Goal: Transaction & Acquisition: Purchase product/service

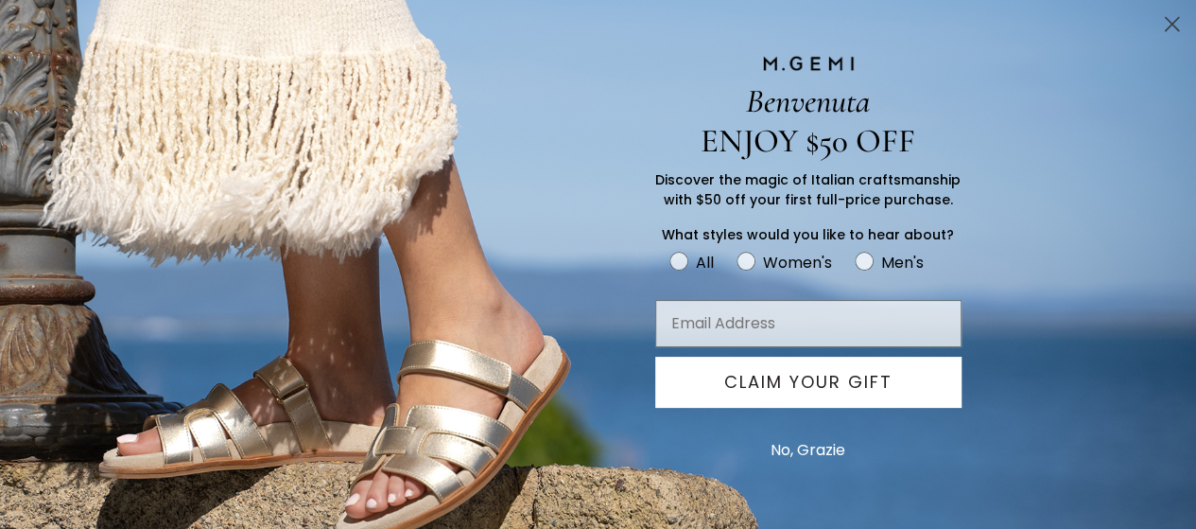
click at [1184, 26] on circle "Close dialog" at bounding box center [1172, 24] width 31 height 31
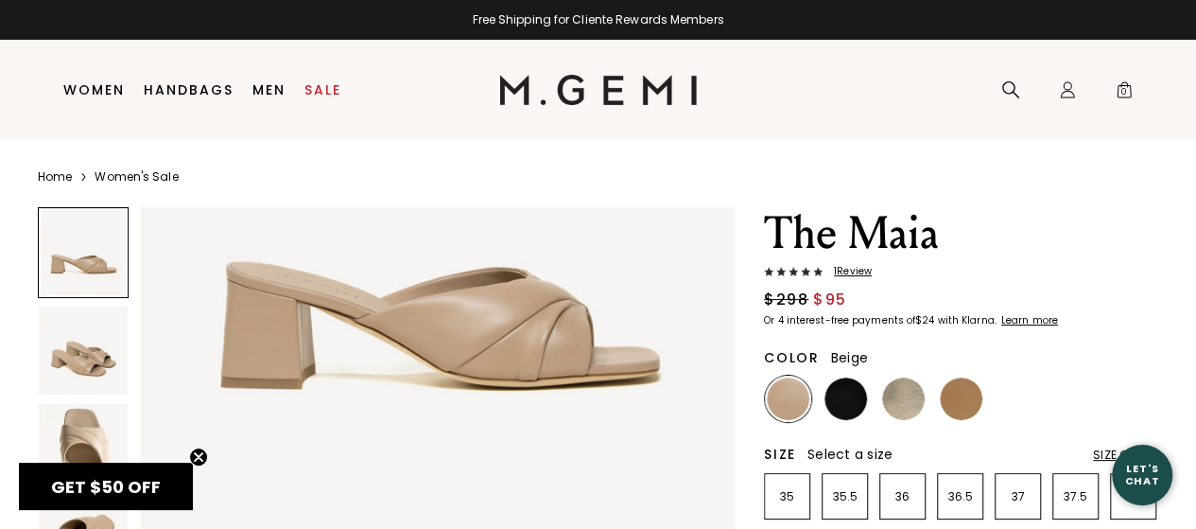
scroll to position [256, 0]
click at [67, 404] on img at bounding box center [83, 448] width 89 height 89
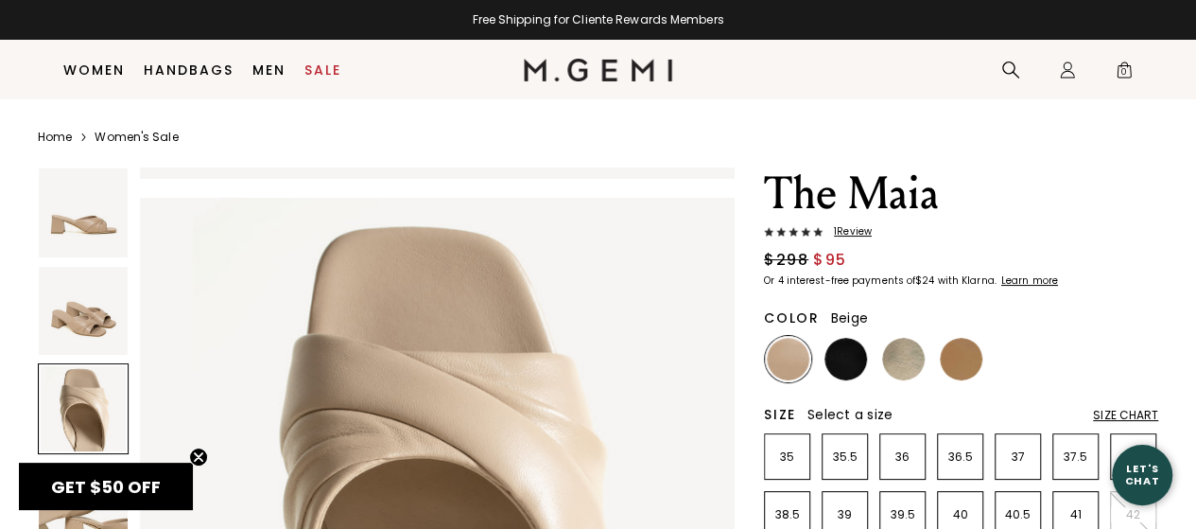
scroll to position [129, 0]
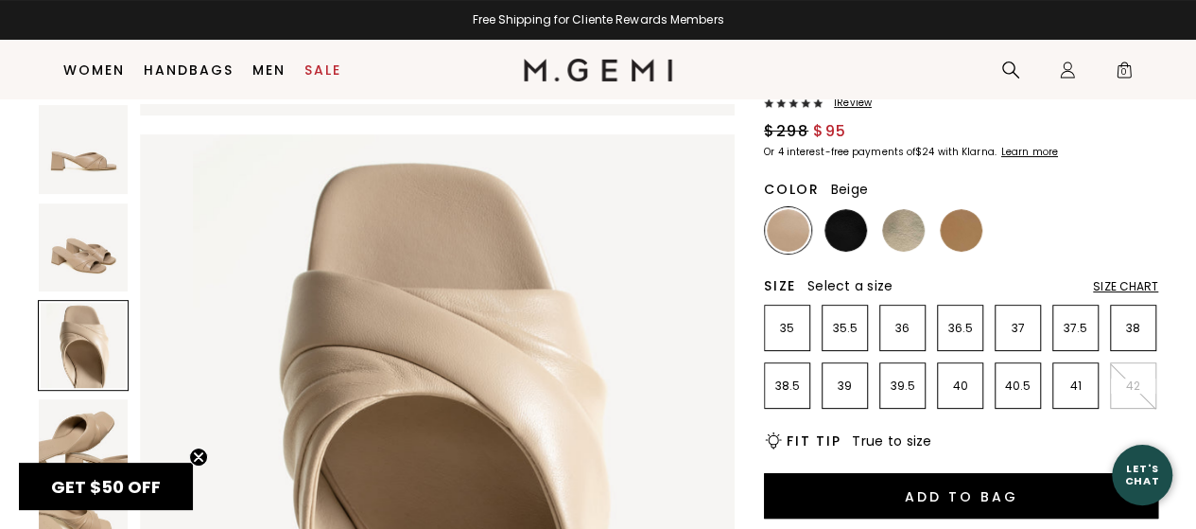
click at [73, 350] on div at bounding box center [83, 345] width 91 height 91
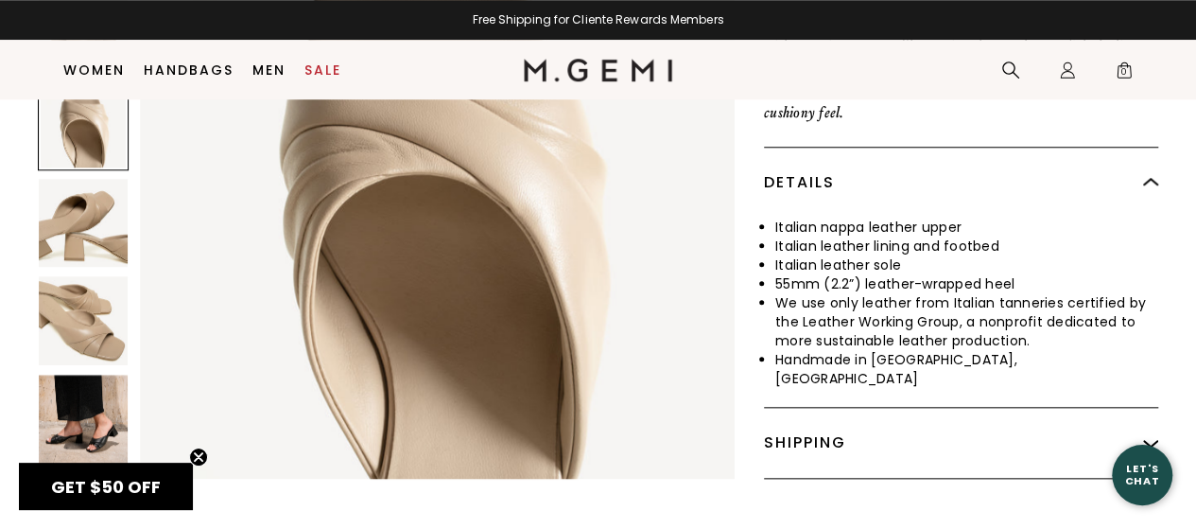
scroll to position [809, 0]
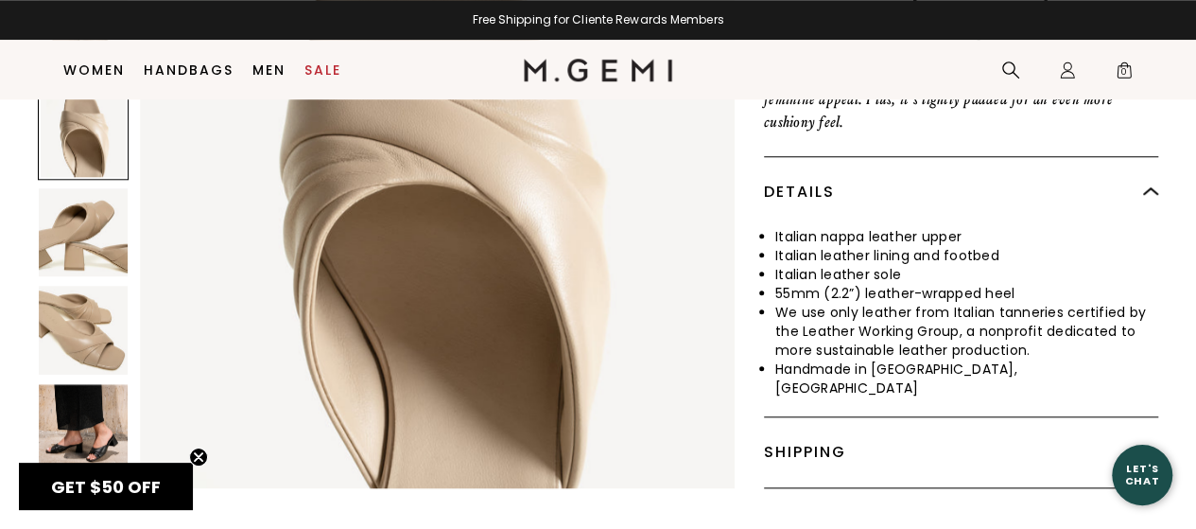
click at [73, 296] on img at bounding box center [83, 330] width 89 height 89
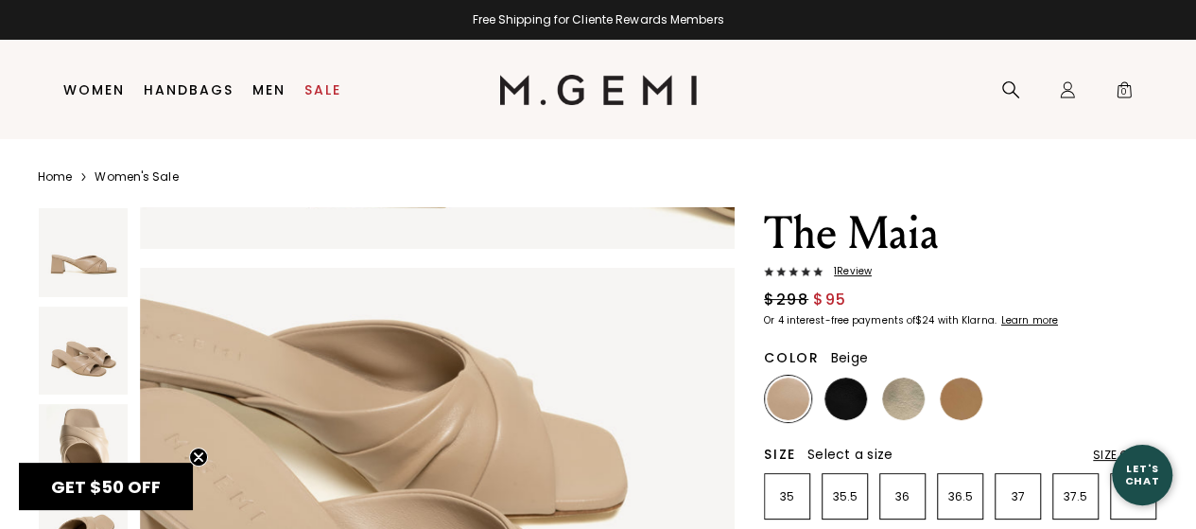
scroll to position [2398, 0]
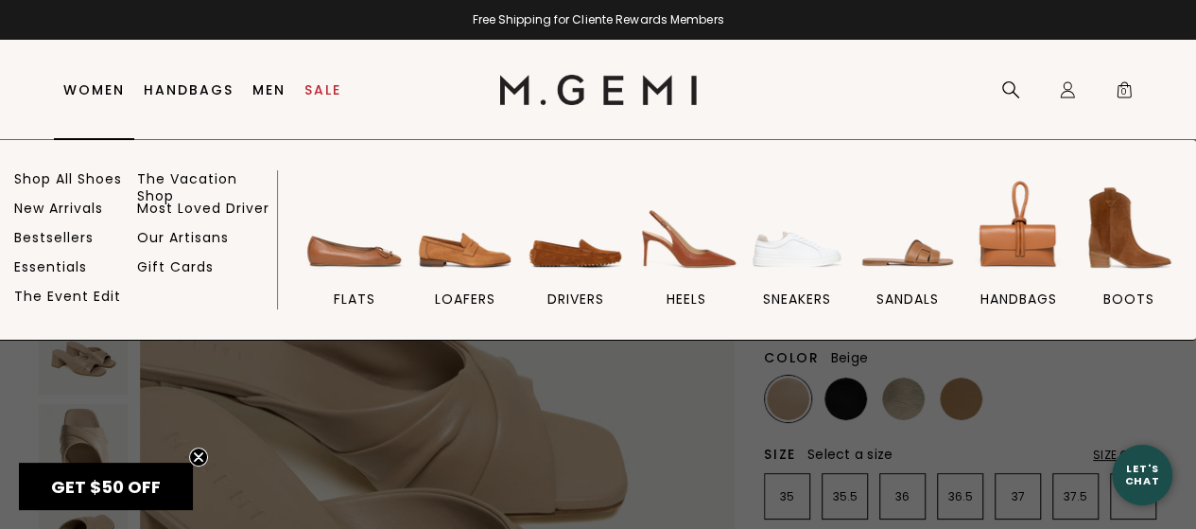
click at [102, 96] on link "Women" at bounding box center [93, 89] width 61 height 15
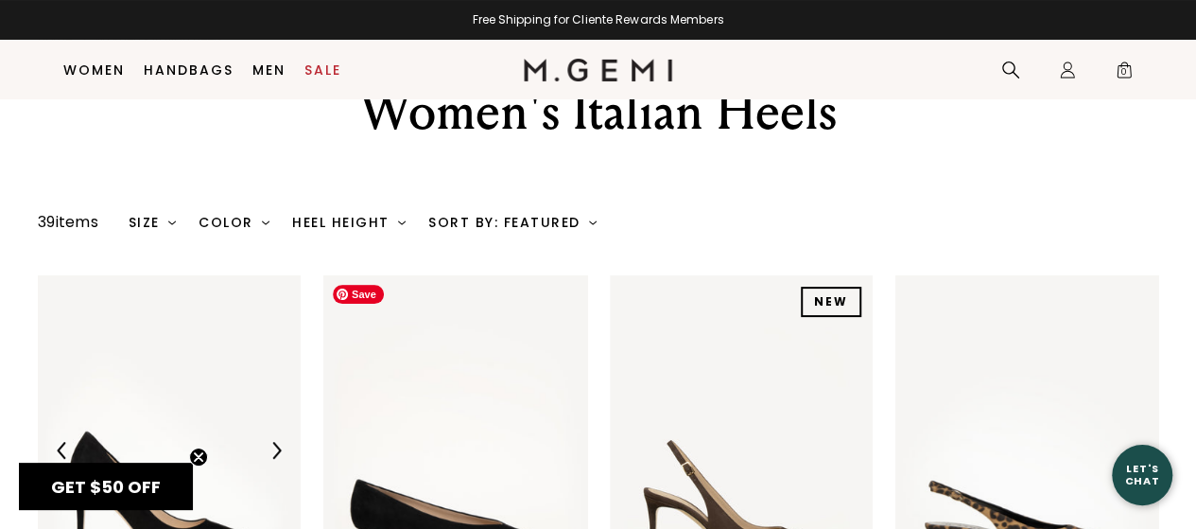
scroll to position [85, 0]
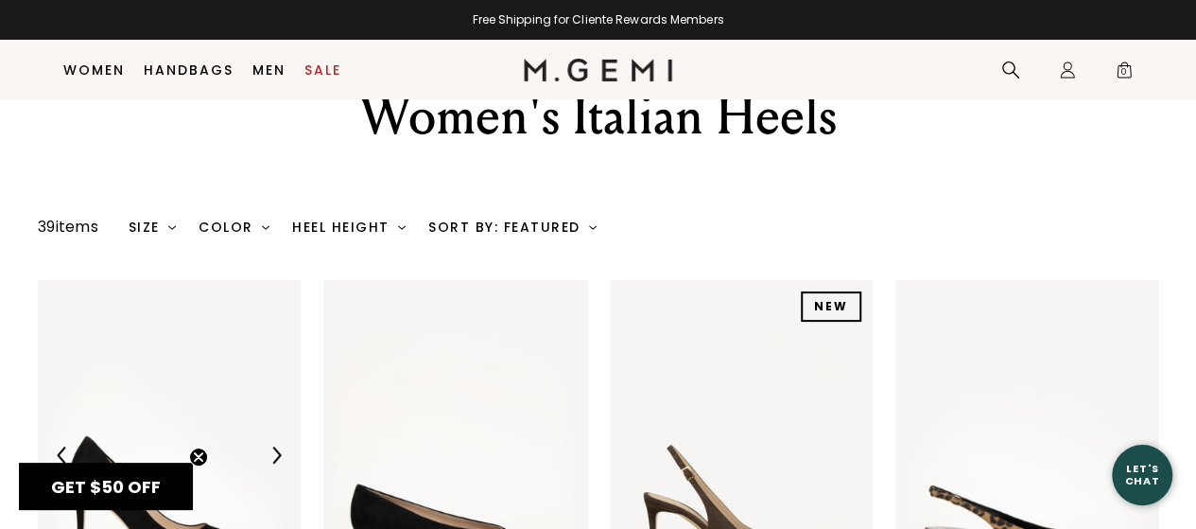
click at [346, 231] on div "Heel Height" at bounding box center [349, 226] width 114 height 15
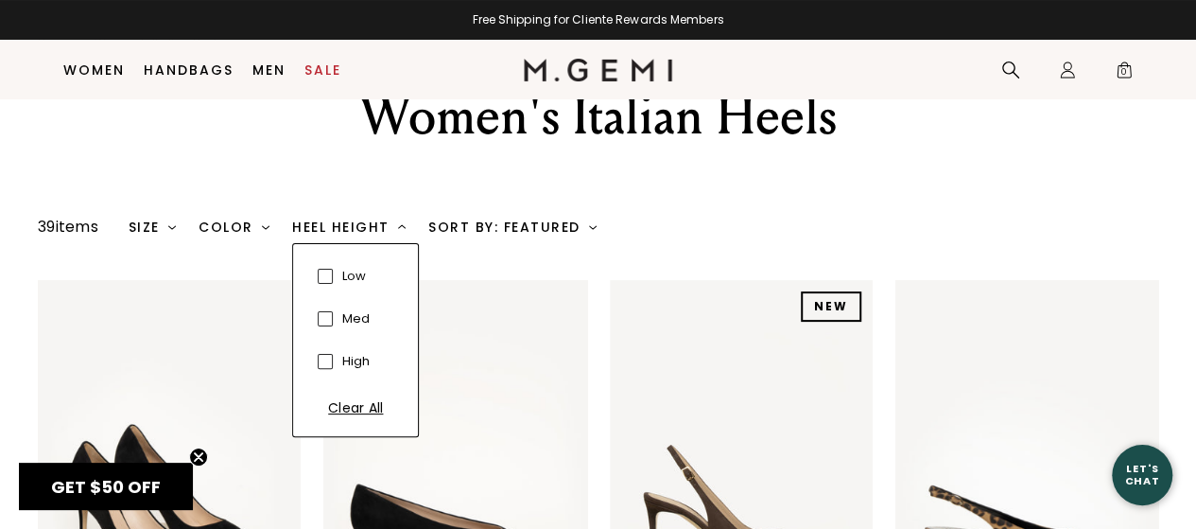
click at [341, 267] on div "low" at bounding box center [352, 276] width 38 height 33
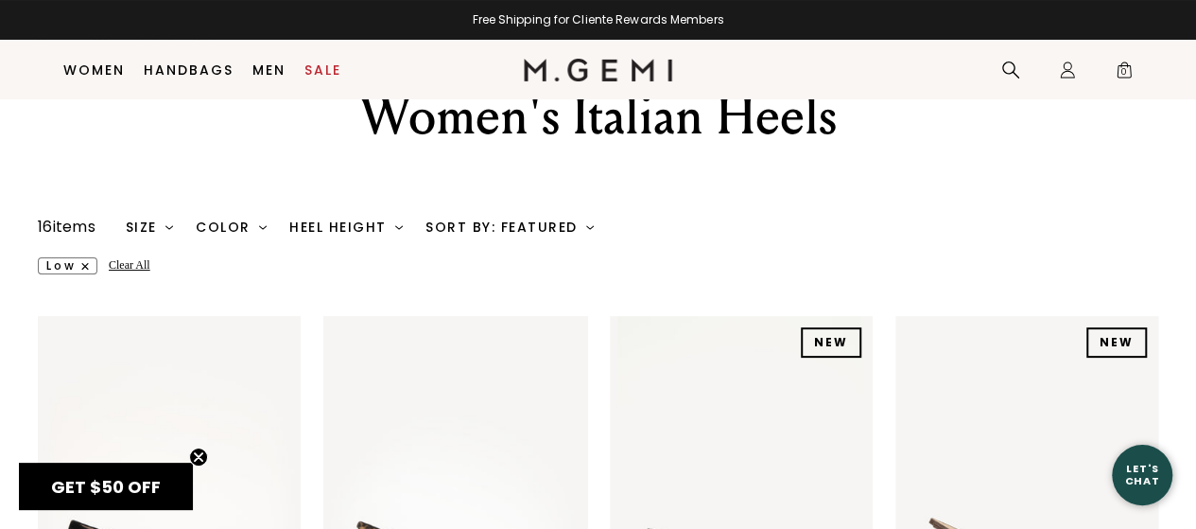
click at [236, 225] on div "Color" at bounding box center [231, 226] width 71 height 15
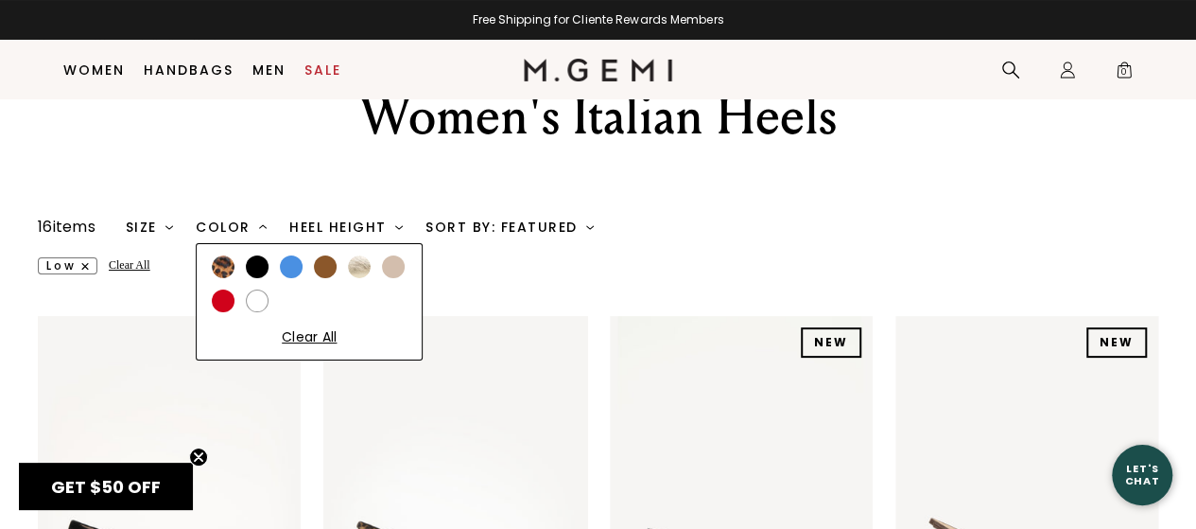
click at [399, 268] on div at bounding box center [393, 266] width 23 height 23
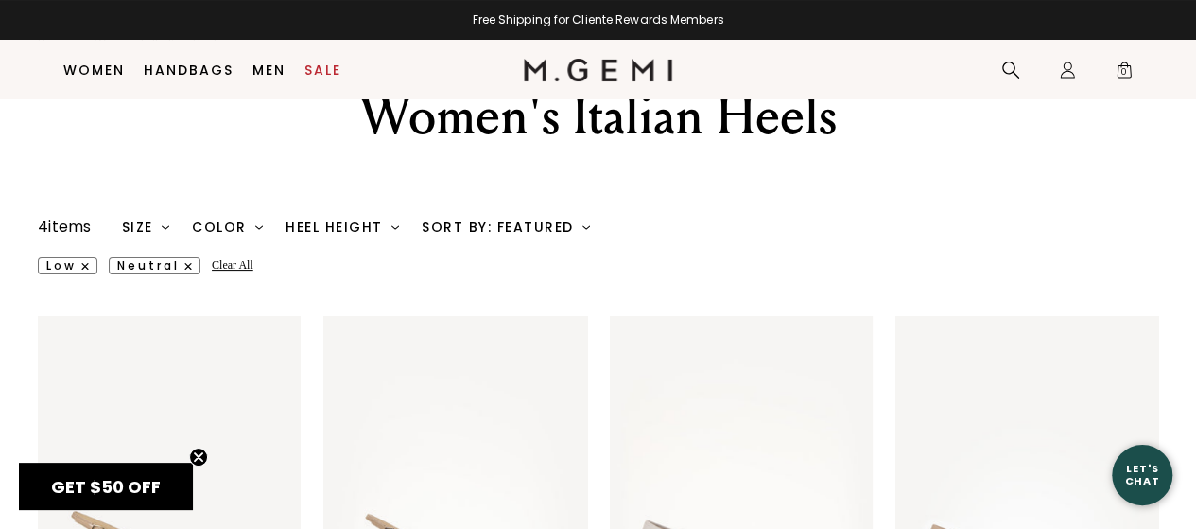
click at [0, 323] on div "4 items Size 35 35.5 36 36.5 37 37.5 38 38.5 39 39.5 40 40.5 41 42 Clear All Co…" at bounding box center [598, 514] width 1196 height 596
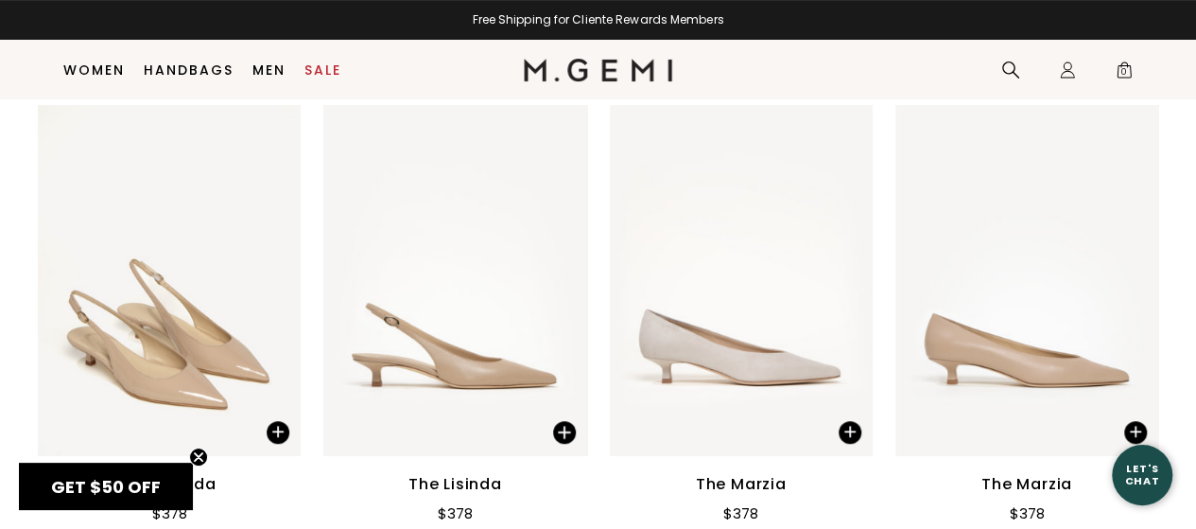
scroll to position [295, 0]
click at [850, 275] on img at bounding box center [848, 280] width 17 height 17
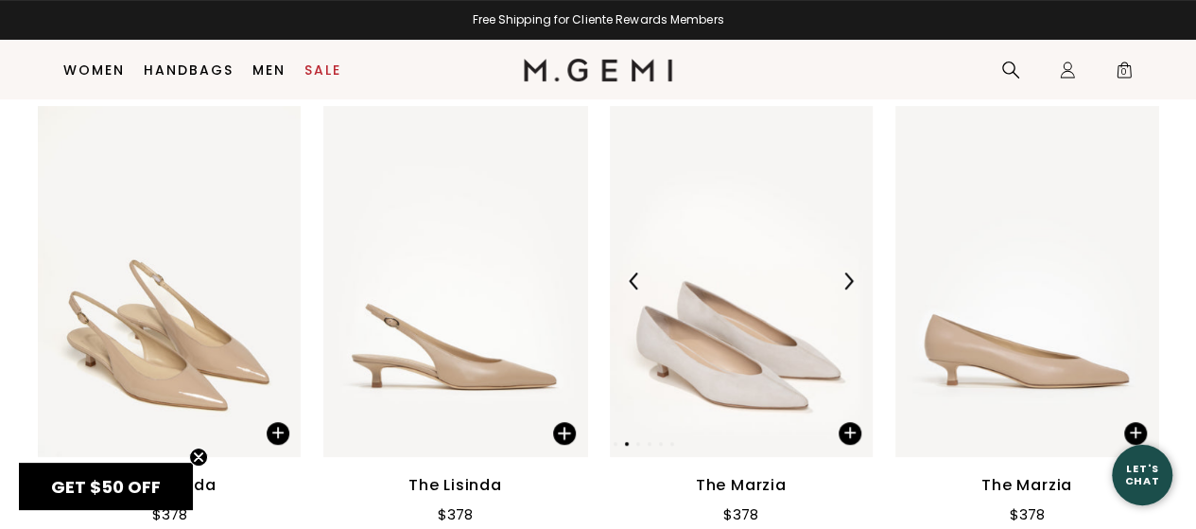
click at [850, 275] on img at bounding box center [848, 280] width 17 height 17
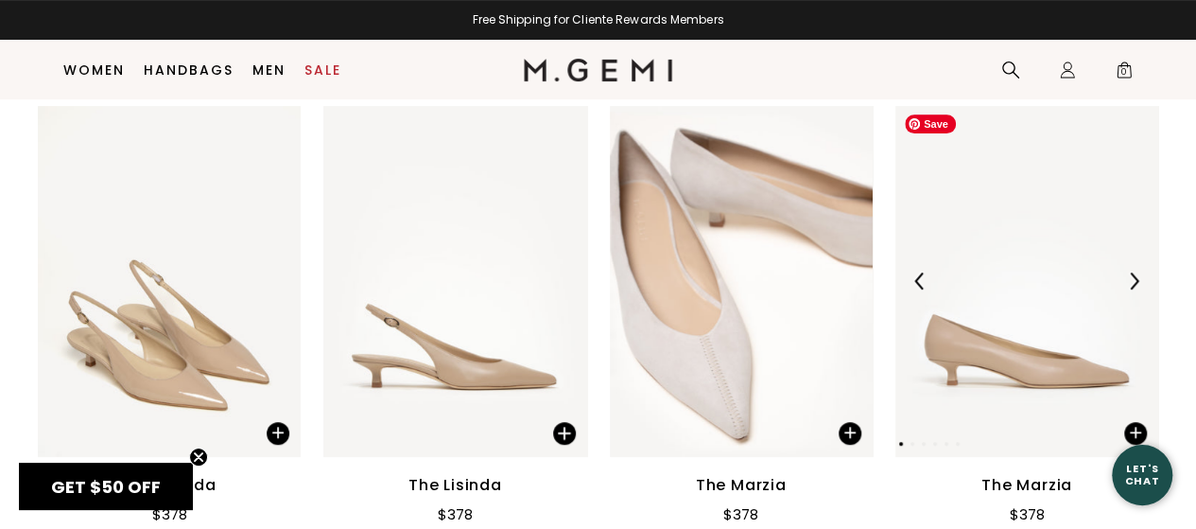
click at [993, 303] on img at bounding box center [1027, 281] width 263 height 351
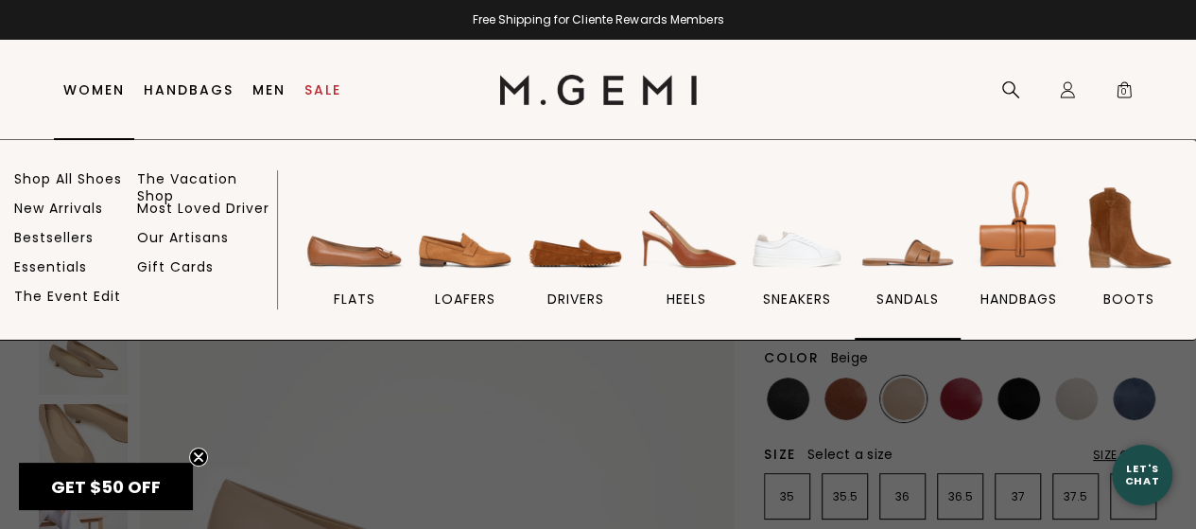
click at [913, 255] on img at bounding box center [908, 228] width 106 height 106
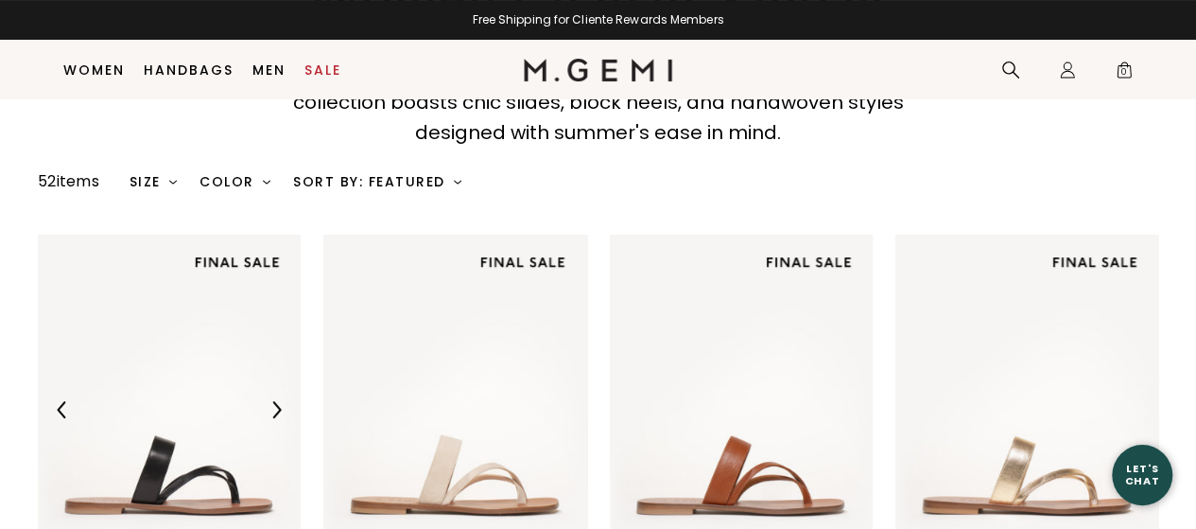
scroll to position [193, 0]
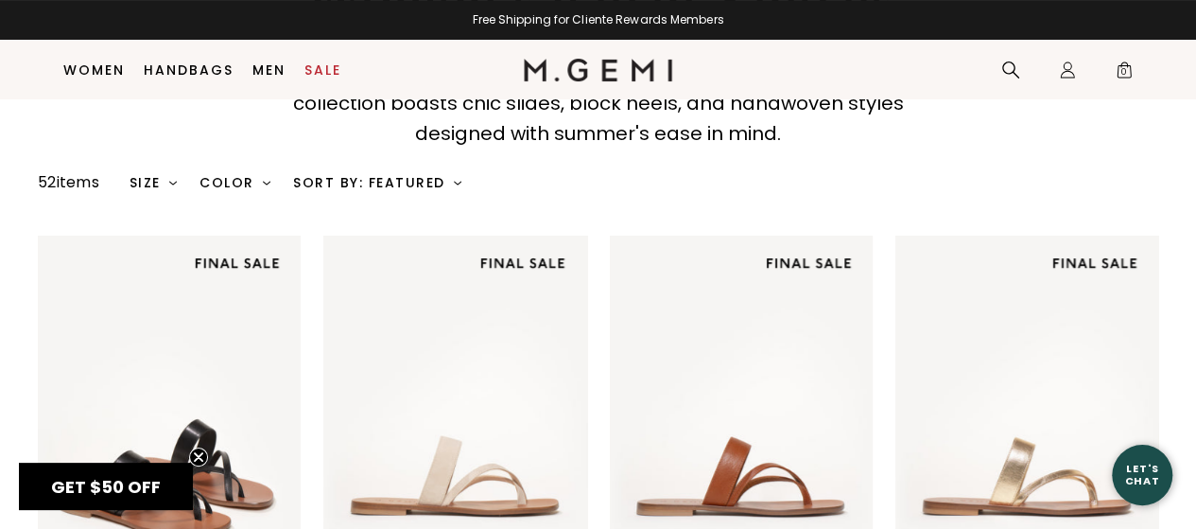
click at [242, 180] on div "Color" at bounding box center [235, 182] width 71 height 15
